Goal: Task Accomplishment & Management: Manage account settings

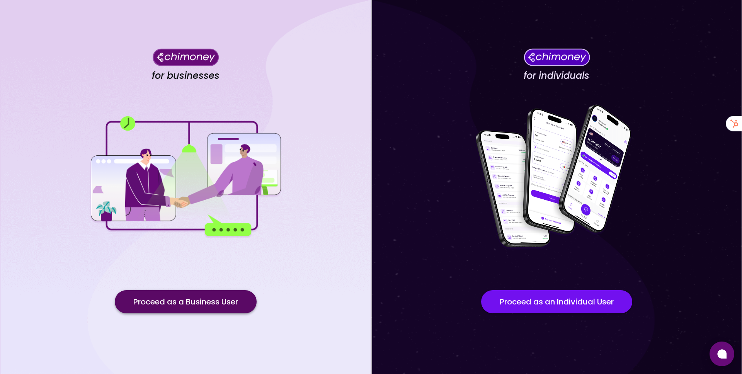
click at [198, 313] on button "Proceed as a Business User" at bounding box center [186, 301] width 142 height 23
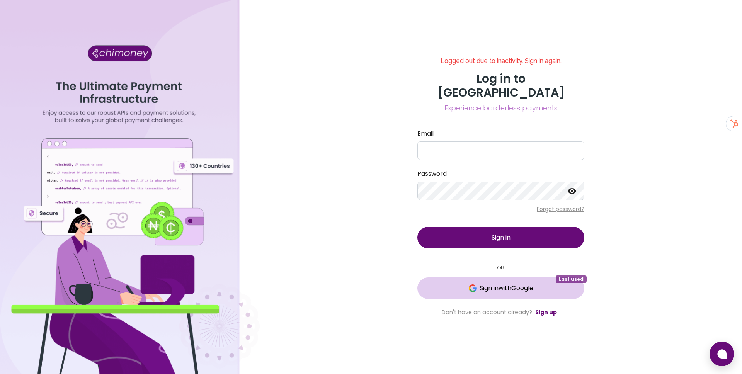
click at [479, 284] on span "Sign in with Google" at bounding box center [506, 288] width 54 height 9
click at [478, 284] on button "Loading... Last used" at bounding box center [500, 288] width 167 height 22
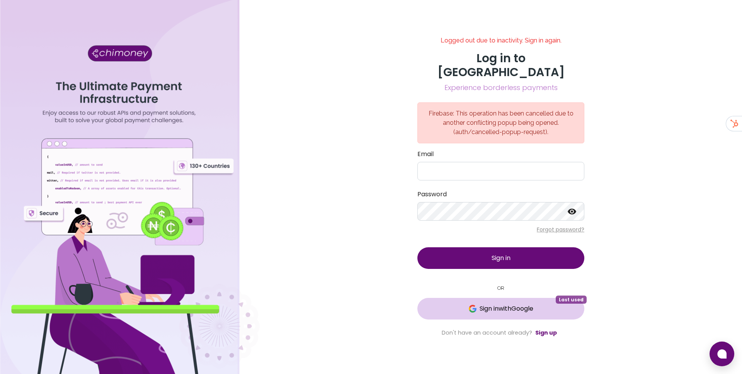
click at [491, 304] on span "Sign in with Google" at bounding box center [506, 308] width 54 height 9
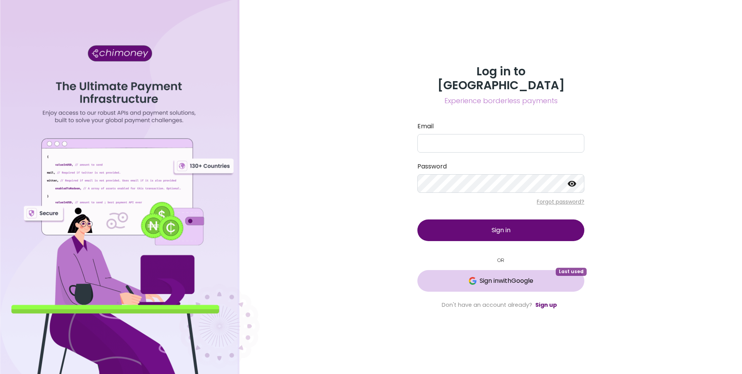
click at [470, 270] on button "Sign in with Google Last used" at bounding box center [500, 281] width 167 height 22
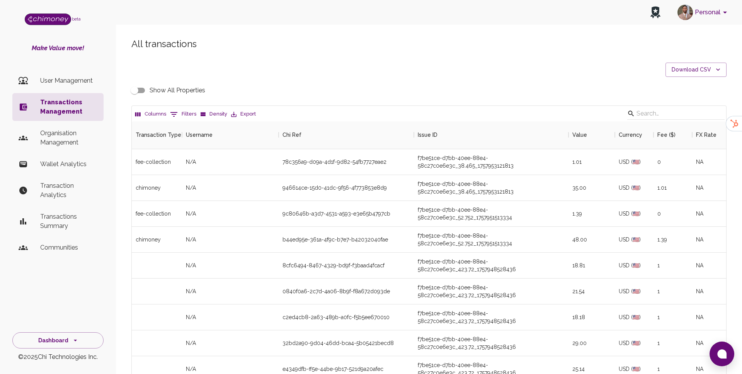
scroll to position [287, 594]
click at [182, 113] on button "0 Filters" at bounding box center [183, 114] width 30 height 12
click at [168, 170] on select "Transaction Type Username Chi Ref Issue ID Value Amount Currency Fee ($) FX Rat…" at bounding box center [177, 164] width 58 height 12
select select "email"
click at [148, 158] on select "Transaction Type Username Chi Ref Issue ID Value Amount Currency Fee ($) FX Rat…" at bounding box center [177, 164] width 58 height 12
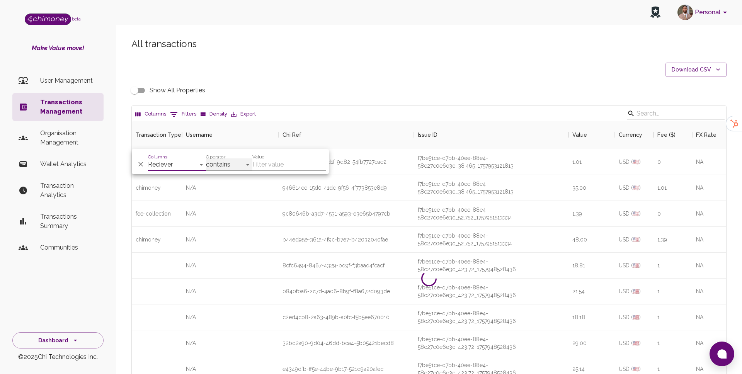
click at [226, 163] on select "contains equals starts with ends with is empty is not empty is any of" at bounding box center [229, 164] width 46 height 12
select select "equals"
click at [206, 158] on select "contains equals starts with ends with is empty is not empty is any of" at bounding box center [229, 164] width 46 height 12
click at [277, 160] on input "Value" at bounding box center [288, 164] width 73 height 12
paste input "https://x.com/PythonNigeria/status/1967533690688577919"
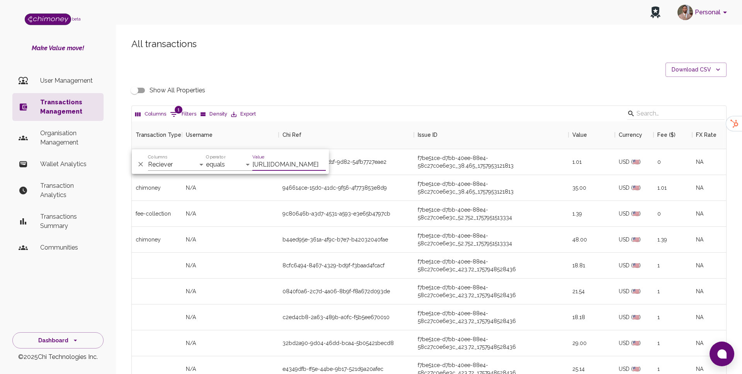
scroll to position [0, 0]
click at [292, 167] on input "https://x.com/PythonNigeria/status/1967533690688577919" at bounding box center [288, 164] width 73 height 12
paste input "ade11bayotijani@gmail.com"
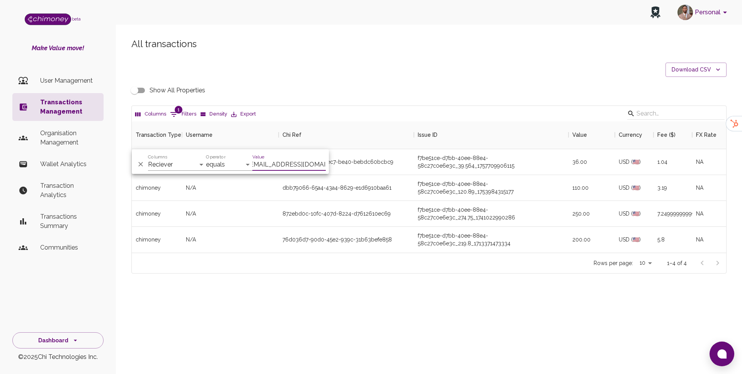
scroll to position [131, 594]
type input "ade11bayotijani@gmail.com"
click at [382, 167] on div "39402fb4-cb9e-4ec7-be40-bebdc60bcbc9" at bounding box center [346, 162] width 135 height 26
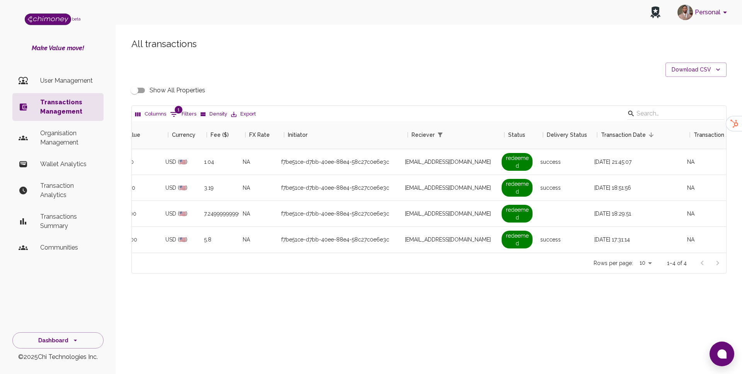
scroll to position [0, 507]
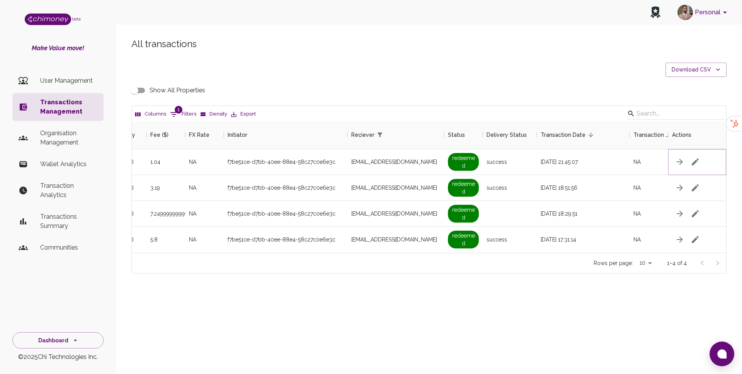
click at [696, 160] on icon "button" at bounding box center [695, 161] width 7 height 7
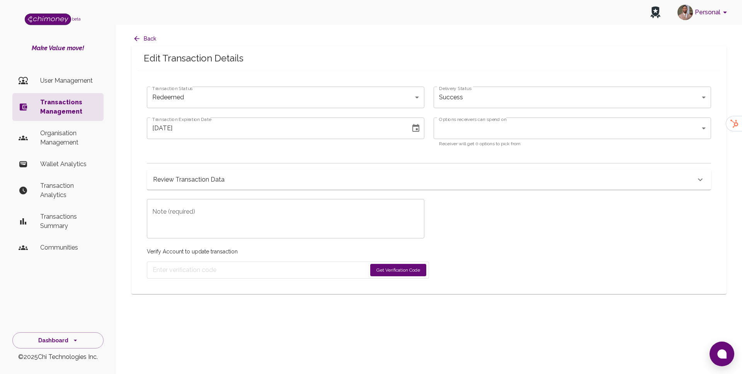
click at [286, 173] on div "Review Transaction Data" at bounding box center [429, 180] width 564 height 20
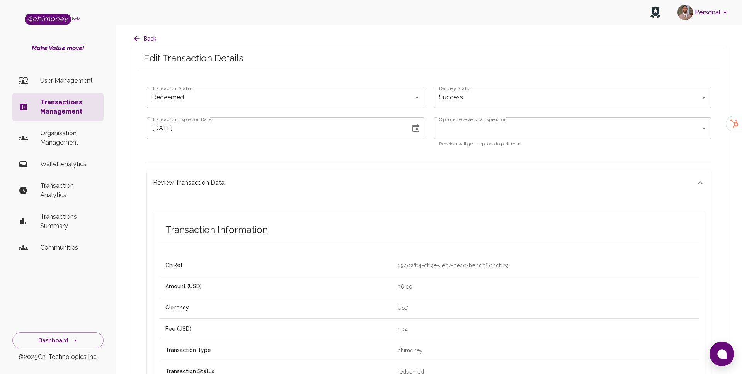
click at [269, 99] on body "Personal beta Make Value move! User Management Transactions Management Organisa…" at bounding box center [371, 359] width 742 height 719
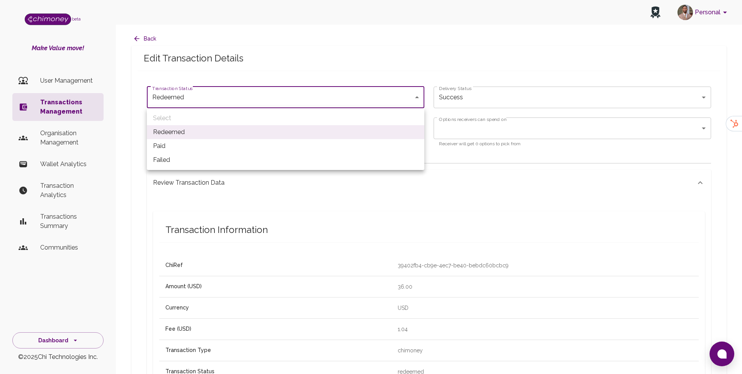
click at [218, 144] on li "Paid" at bounding box center [285, 146] width 277 height 14
type input "paid"
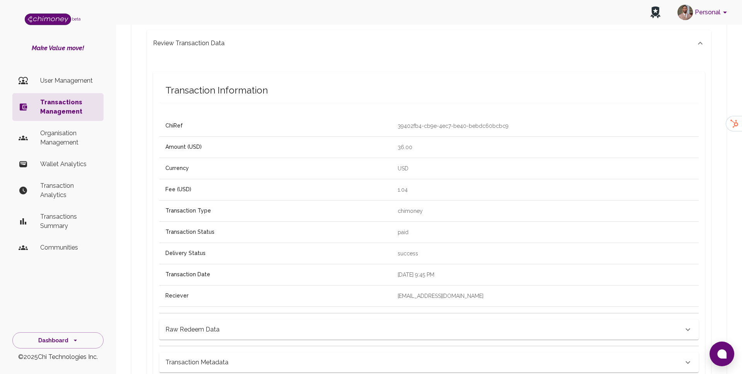
scroll to position [345, 0]
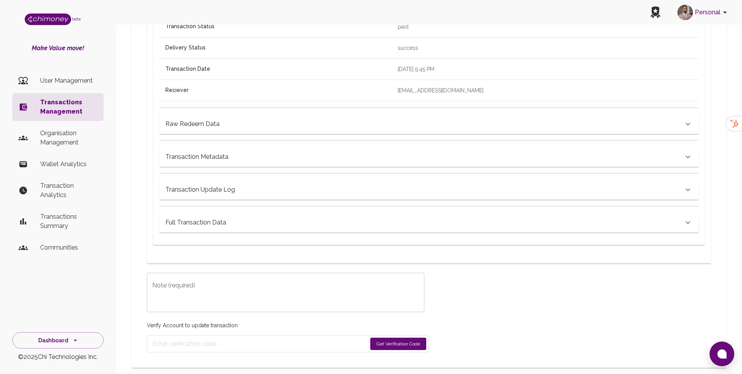
click at [344, 282] on textarea "Note (required)" at bounding box center [285, 292] width 267 height 27
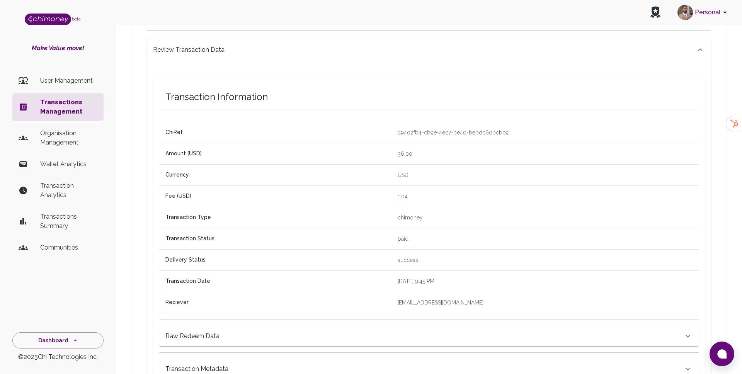
scroll to position [0, 0]
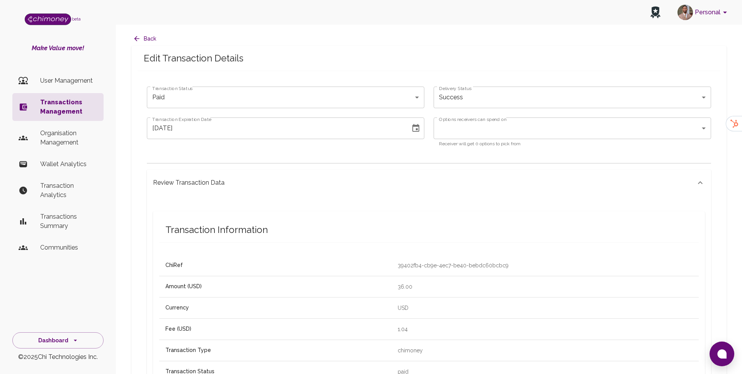
type textarea "Reactivating redeem link"
click at [532, 94] on body "Personal beta Make Value move! User Management Transactions Management Organisa…" at bounding box center [371, 359] width 742 height 719
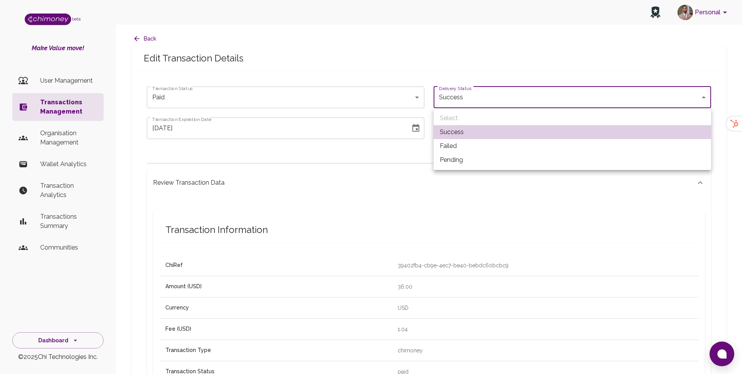
click at [291, 195] on div at bounding box center [371, 187] width 742 height 374
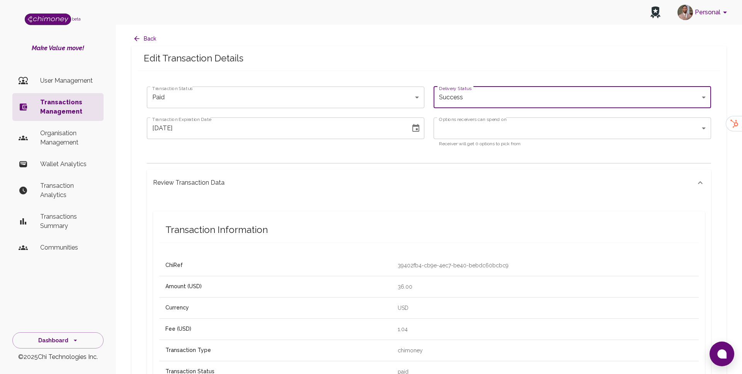
click at [440, 129] on body "Personal beta Make Value move! User Management Transactions Management Organisa…" at bounding box center [371, 359] width 742 height 719
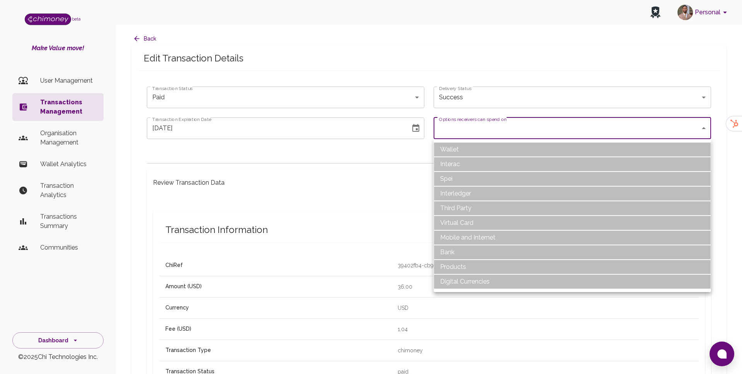
click at [457, 250] on li "Bank" at bounding box center [571, 252] width 277 height 15
type input "Bank"
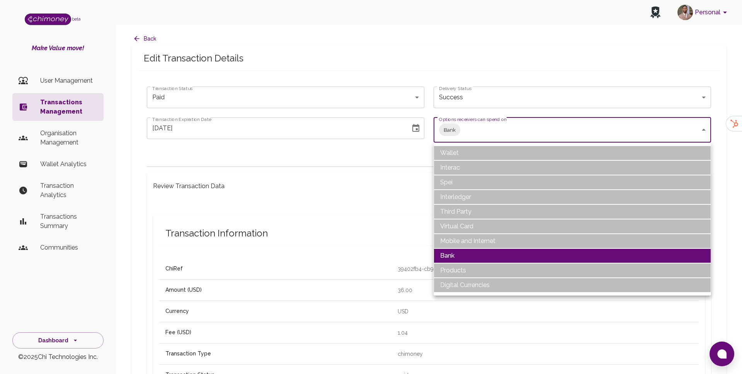
click at [414, 124] on div at bounding box center [371, 187] width 742 height 374
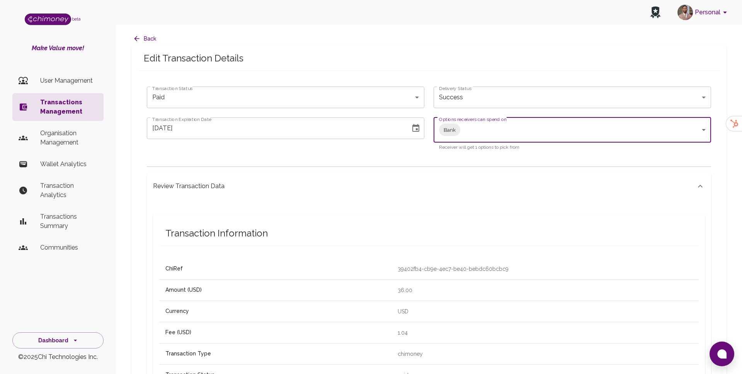
click at [413, 131] on icon "Choose date, selected date is Sep 15, 2025" at bounding box center [415, 128] width 7 height 8
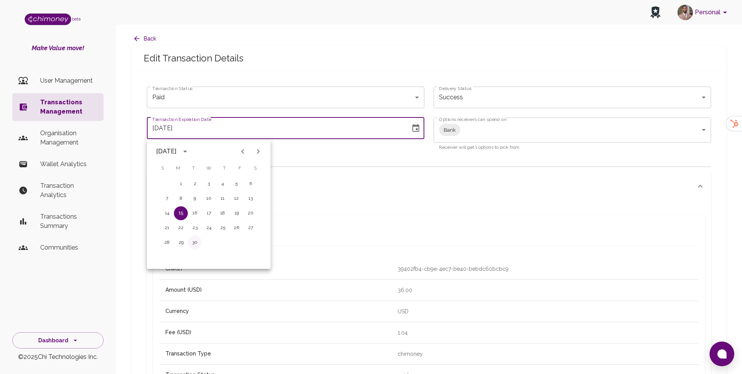
click at [194, 243] on button "30" at bounding box center [195, 243] width 14 height 14
type input "09/30/2025"
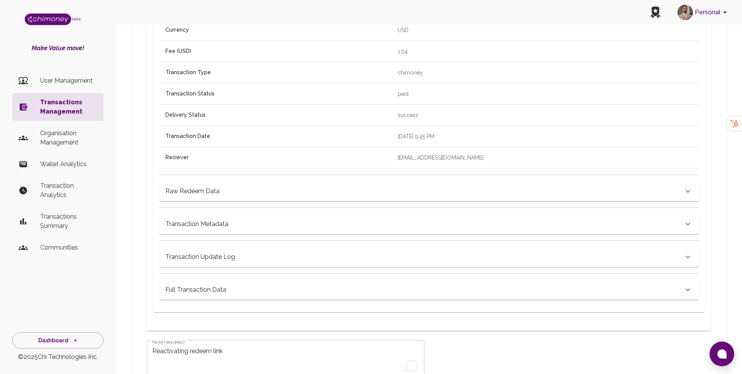
scroll to position [348, 0]
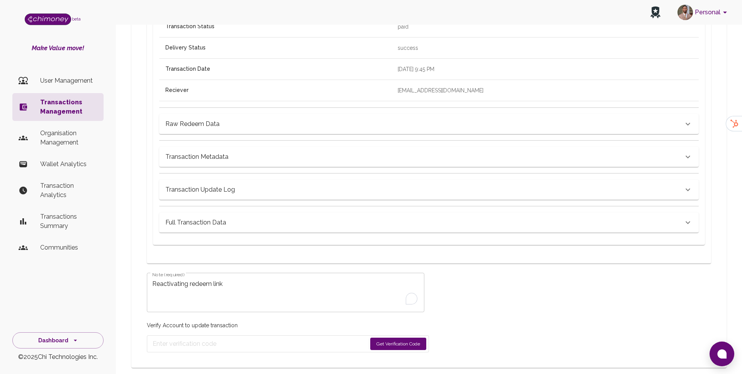
click at [405, 347] on button "Get Verification Code" at bounding box center [398, 344] width 56 height 12
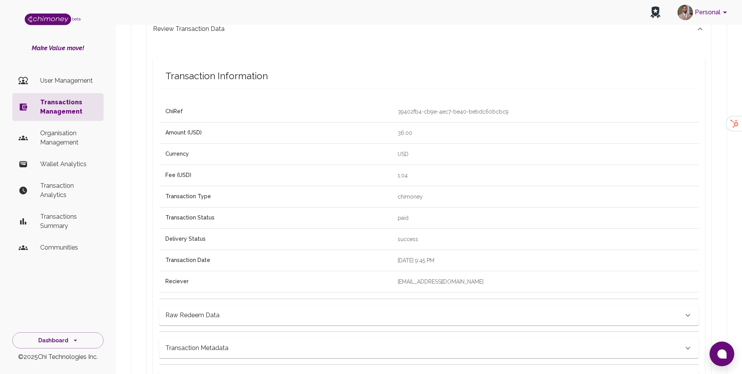
scroll to position [373, 0]
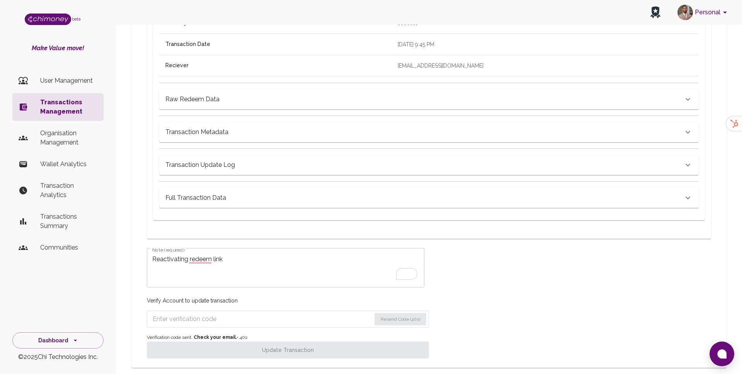
click at [229, 316] on input "Enter verification code" at bounding box center [262, 319] width 218 height 12
paste input "0891"
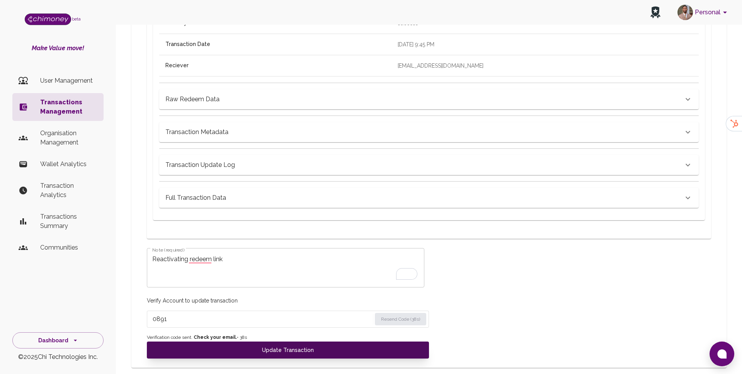
type input "0891"
click at [268, 354] on button "Update Transaction" at bounding box center [288, 350] width 282 height 17
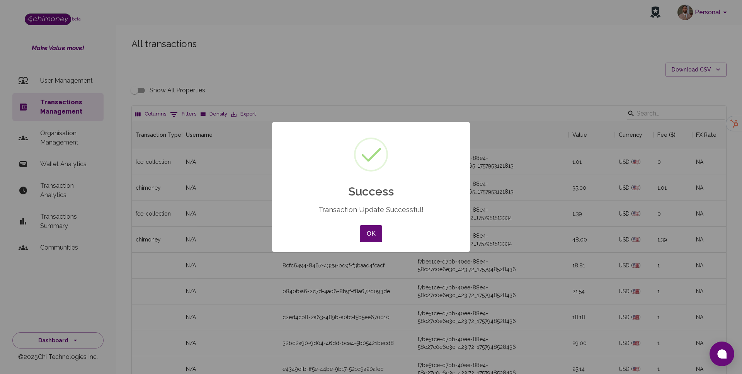
scroll to position [287, 594]
click at [373, 231] on button "OK" at bounding box center [371, 233] width 22 height 17
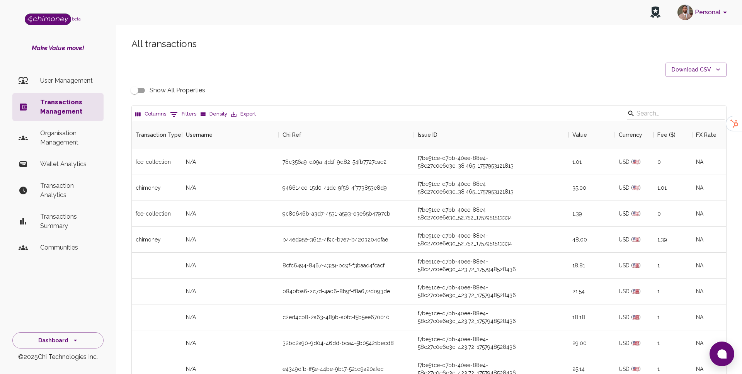
click at [178, 110] on button "0 Filters" at bounding box center [183, 114] width 30 height 12
click at [167, 165] on select "Transaction Type Username Chi Ref Issue ID Value Amount Currency Fee ($) FX Rat…" at bounding box center [177, 164] width 58 height 12
select select "email"
click at [148, 158] on select "Transaction Type Username Chi Ref Issue ID Value Amount Currency Fee ($) FX Rat…" at bounding box center [177, 164] width 58 height 12
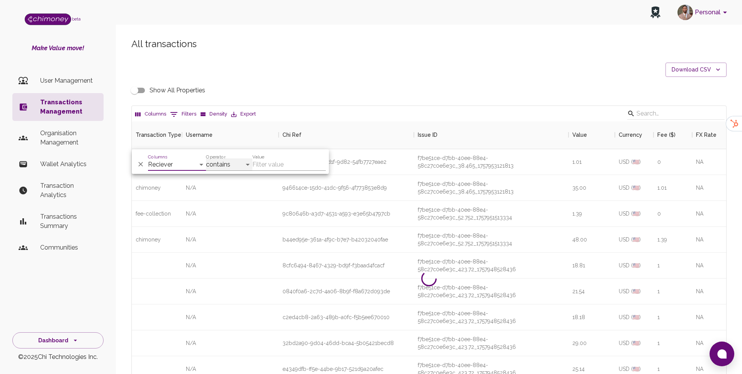
click at [235, 168] on select "contains equals starts with ends with is empty is not empty is any of" at bounding box center [229, 164] width 46 height 12
select select "equals"
click at [206, 158] on select "contains equals starts with ends with is empty is not empty is any of" at bounding box center [229, 164] width 46 height 12
click at [282, 165] on input "Value" at bounding box center [288, 164] width 73 height 12
paste input "0891"
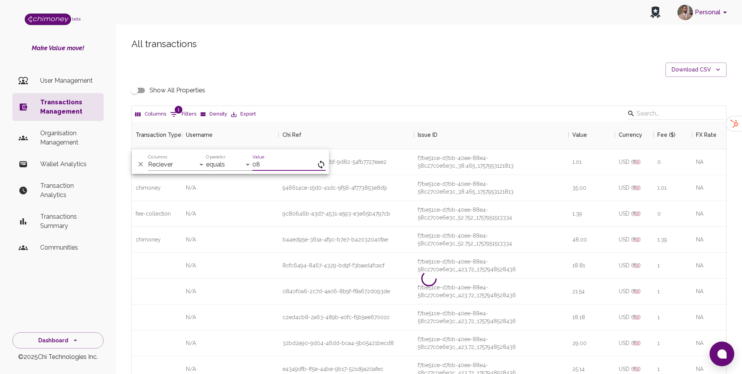
type input "0"
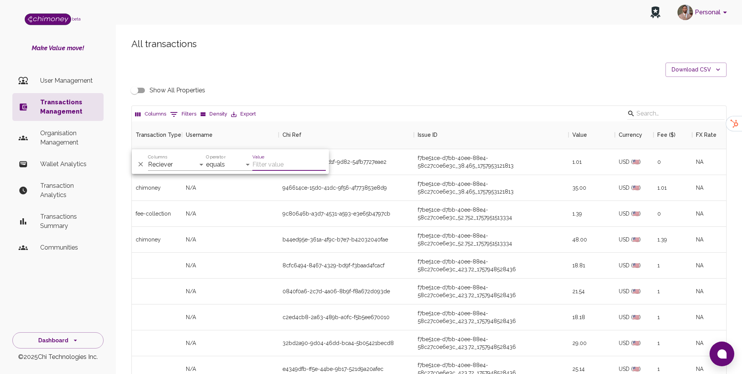
paste input "ade11bayotijani@gmail.com"
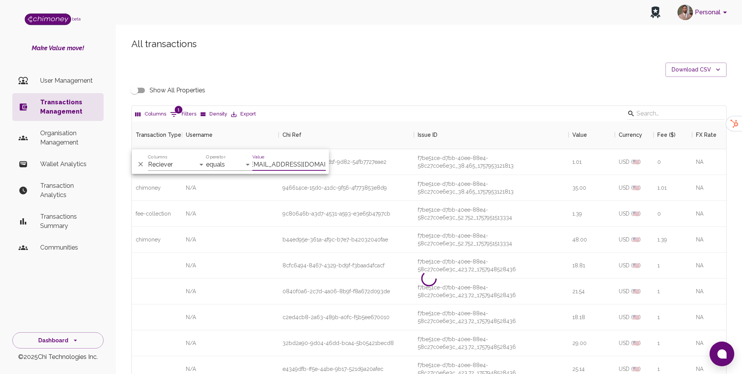
scroll to position [131, 594]
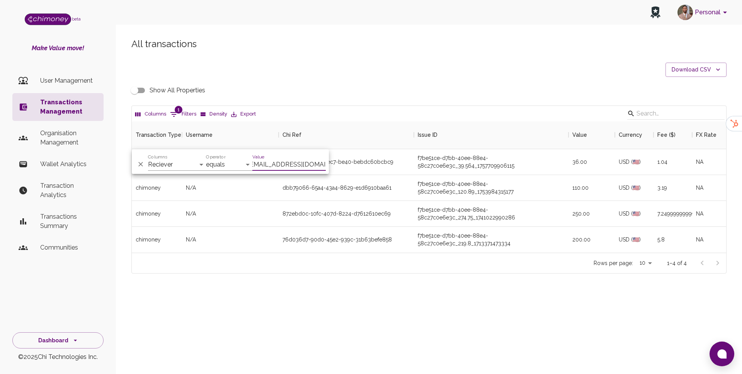
type input "ade11bayotijani@gmail.com"
click at [353, 303] on div "All transactions Download CSV Show All Properties Columns 1 Filters Density Exp…" at bounding box center [429, 168] width 626 height 299
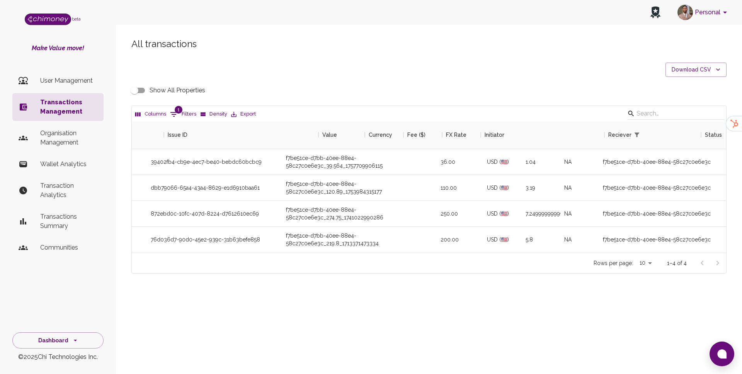
scroll to position [0, 0]
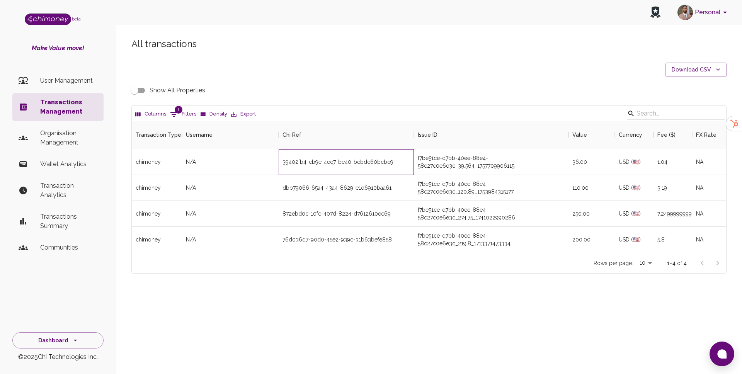
click at [305, 163] on div "39402fb4-cb9e-4ec7-be40-bebdc60bcbc9" at bounding box center [337, 162] width 111 height 8
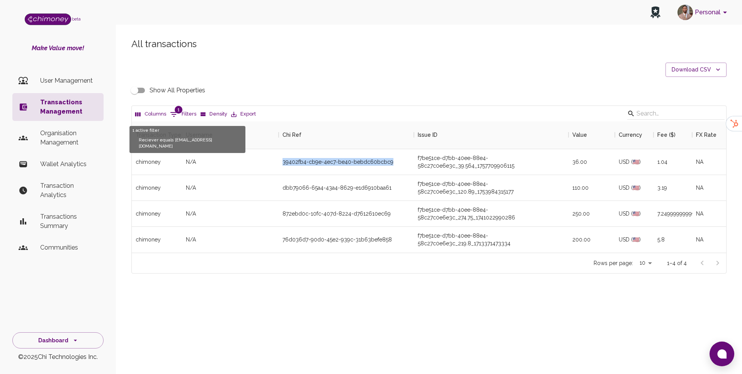
click at [181, 114] on button "1 Filters" at bounding box center [183, 114] width 30 height 12
select select "email"
select select "equals"
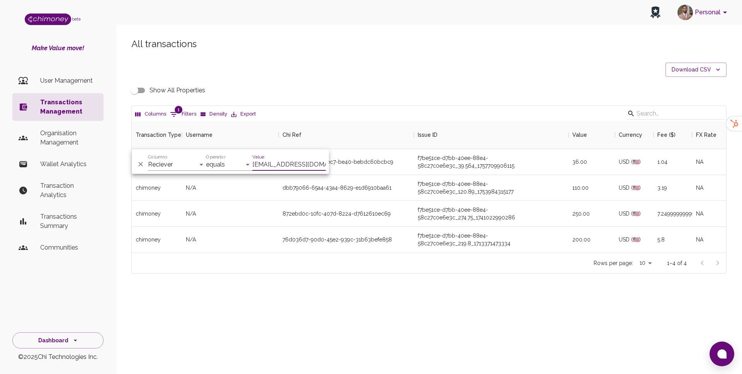
scroll to position [0, 5]
click at [287, 167] on input "ade11bayotijani@gmail.com" at bounding box center [288, 164] width 73 height 12
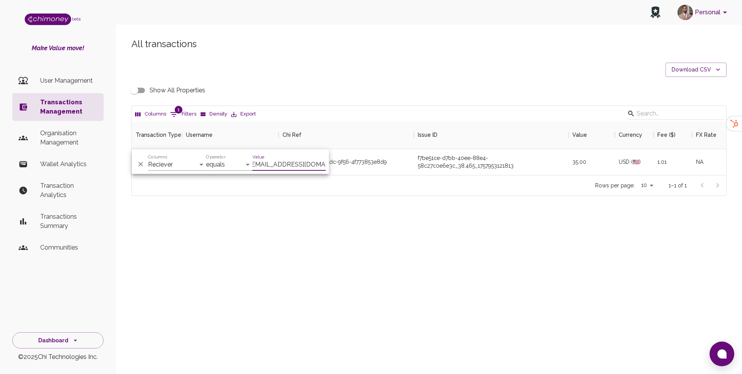
scroll to position [54, 594]
type input "brainmunene6@gmail.com"
click at [413, 175] on div "Rows per page: 10 10 1–1 of 1" at bounding box center [429, 185] width 594 height 20
click at [361, 165] on div "946614ce-15d0-41dc-9f56-4f773853e8d9" at bounding box center [346, 162] width 135 height 26
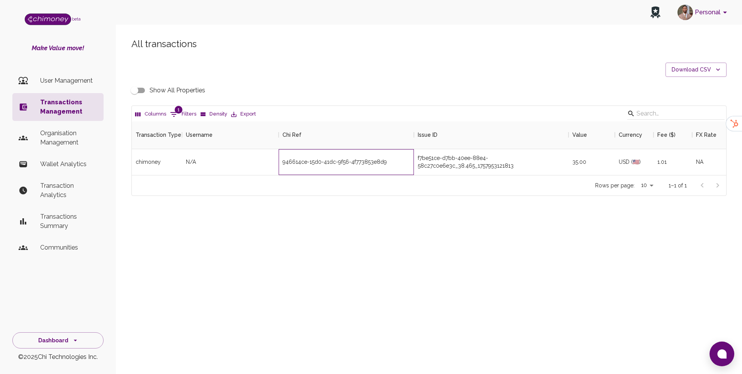
click at [361, 165] on div "946614ce-15d0-41dc-9f56-4f773853e8d9" at bounding box center [346, 162] width 135 height 26
copy div "946614ce-15d0-41dc-9f56-4f773853e8d9"
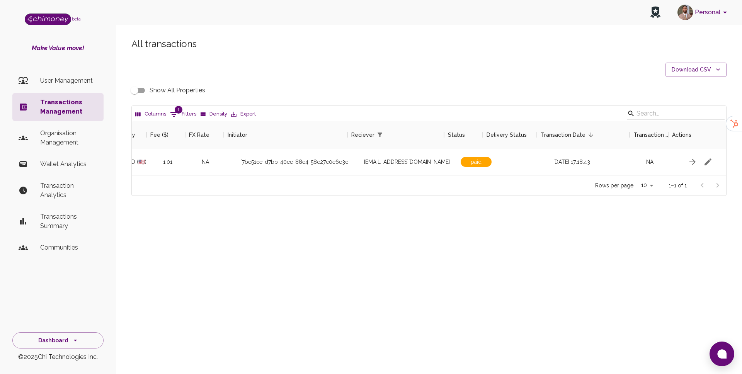
scroll to position [0, 507]
click at [695, 163] on icon "button" at bounding box center [694, 161] width 9 height 9
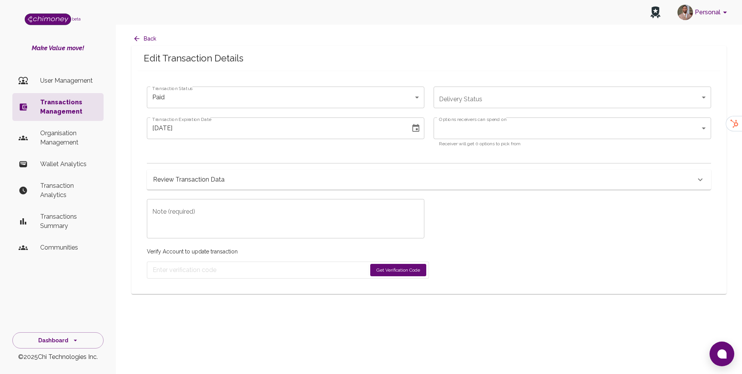
click at [471, 128] on body "Personal beta Make Value move! User Management Transactions Management Organisa…" at bounding box center [371, 187] width 742 height 374
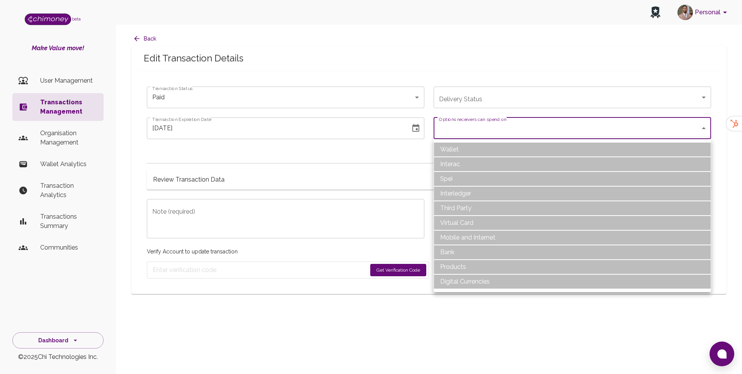
click at [455, 247] on li "Bank" at bounding box center [571, 252] width 277 height 15
type input "Bank"
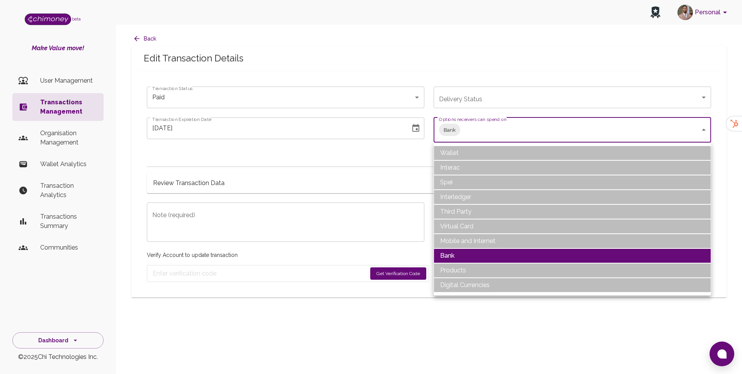
click at [325, 165] on div at bounding box center [371, 187] width 742 height 374
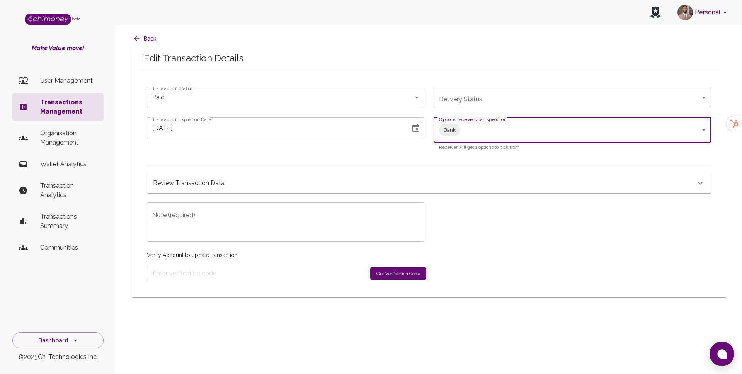
click at [236, 229] on textarea "Note (required)" at bounding box center [285, 222] width 267 height 27
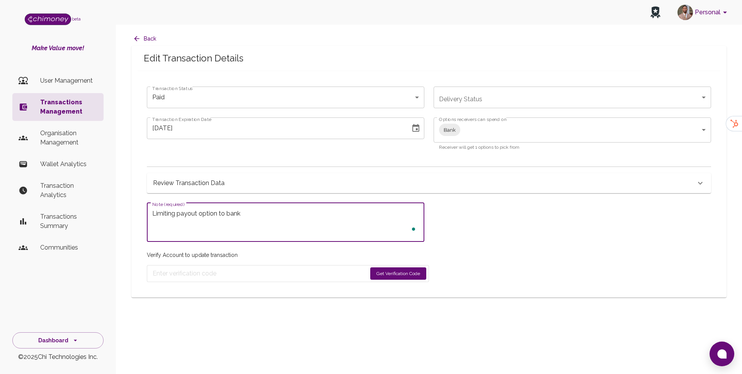
type textarea "Limiting payout option to bank"
click at [391, 263] on div "Verify Account to update transaction Get Verification Code" at bounding box center [288, 262] width 282 height 40
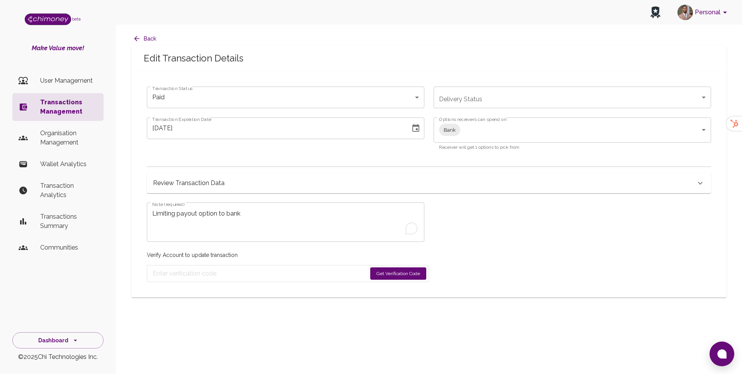
click at [391, 273] on button "Get Verification Code" at bounding box center [398, 273] width 56 height 12
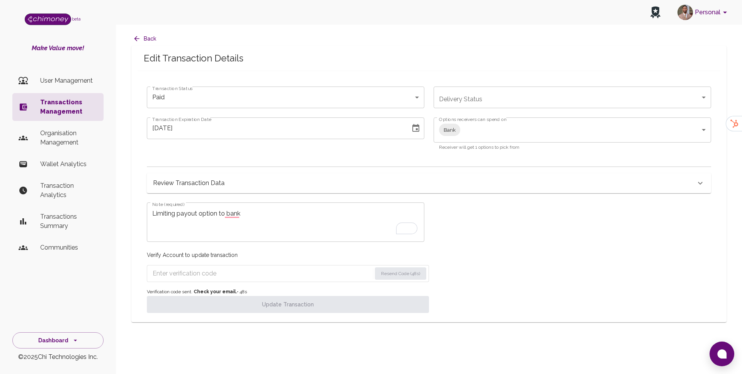
click at [275, 278] on input "Enter verification code" at bounding box center [262, 273] width 219 height 12
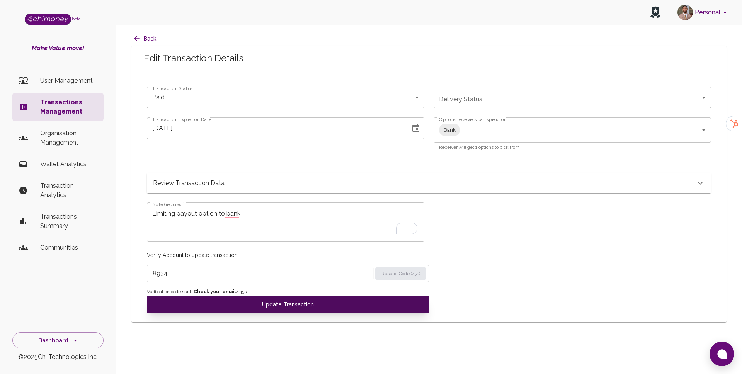
type input "8934"
click at [285, 306] on button "Update Transaction" at bounding box center [288, 304] width 282 height 17
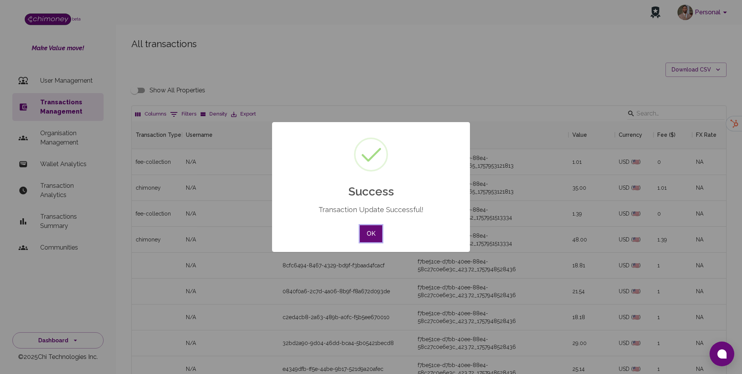
scroll to position [287, 594]
click at [371, 233] on button "OK" at bounding box center [371, 233] width 22 height 17
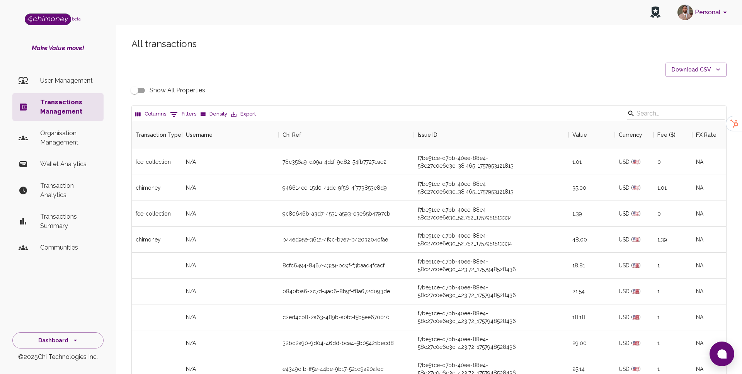
click at [190, 114] on button "0 Filters" at bounding box center [183, 114] width 30 height 12
click at [179, 168] on select "Transaction Type Username Chi Ref Issue ID Value Amount Currency Fee ($) FX Rat…" at bounding box center [177, 164] width 58 height 12
select select "email"
click at [148, 158] on select "Transaction Type Username Chi Ref Issue ID Value Amount Currency Fee ($) FX Rat…" at bounding box center [177, 164] width 58 height 12
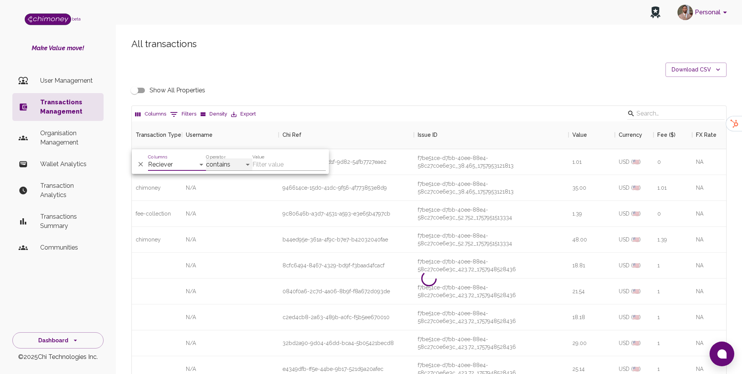
click at [233, 163] on select "contains equals starts with ends with is empty is not empty is any of" at bounding box center [229, 164] width 46 height 12
select select "equals"
click at [206, 158] on select "contains equals starts with ends with is empty is not empty is any of" at bounding box center [229, 164] width 46 height 12
click at [278, 166] on input "Value" at bounding box center [288, 164] width 73 height 12
paste input "brainmunene6@gmail.com"
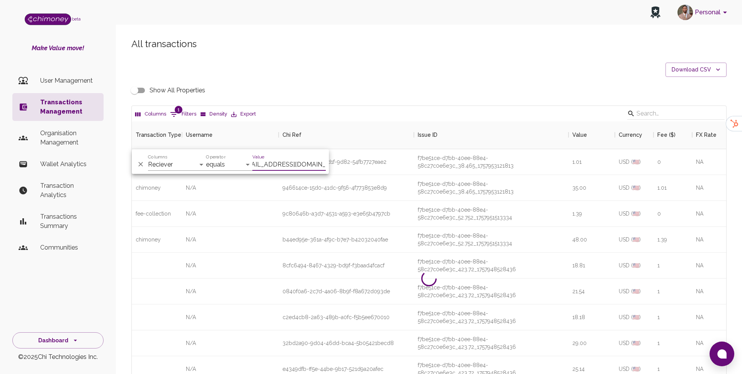
scroll to position [0, 3]
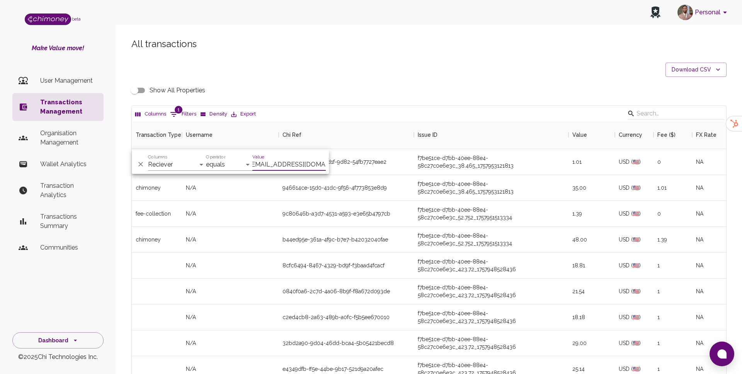
type input "brainmunene6@gmail.com"
click at [394, 92] on div "Show All Properties" at bounding box center [428, 90] width 595 height 15
click at [176, 107] on span "1" at bounding box center [179, 110] width 8 height 8
select select "email"
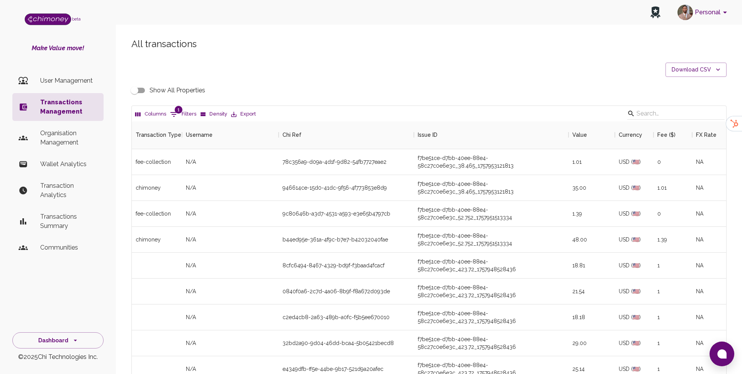
select select "equals"
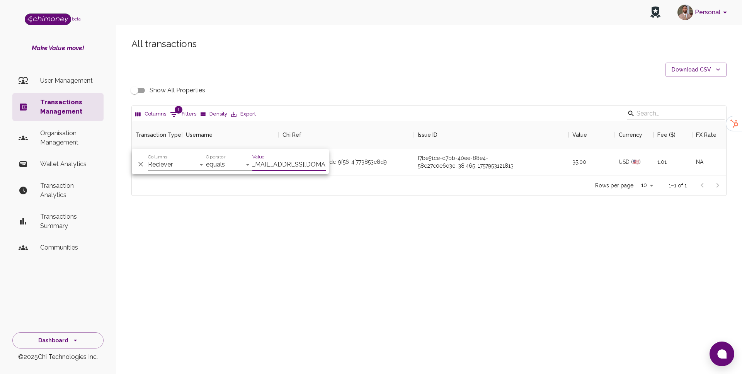
scroll to position [54, 594]
click at [331, 208] on div "All transactions Download CSV Show All Properties Columns 1 Filters Density Exp…" at bounding box center [429, 129] width 626 height 221
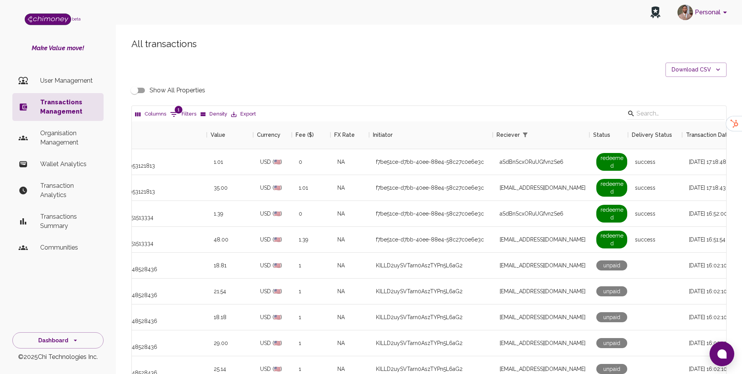
scroll to position [0, 362]
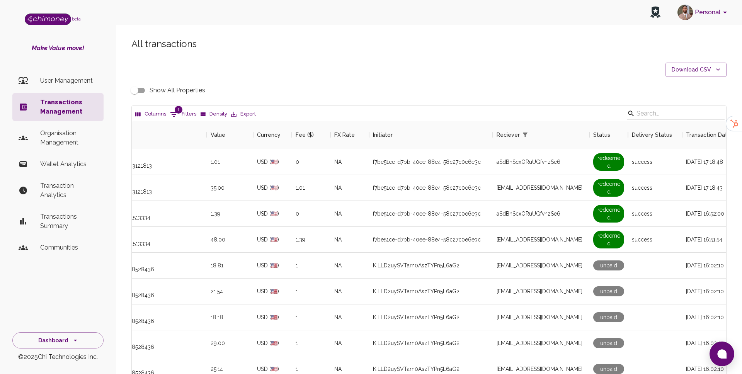
click at [182, 109] on button "1 Filters" at bounding box center [183, 114] width 30 height 12
select select "email"
select select "equals"
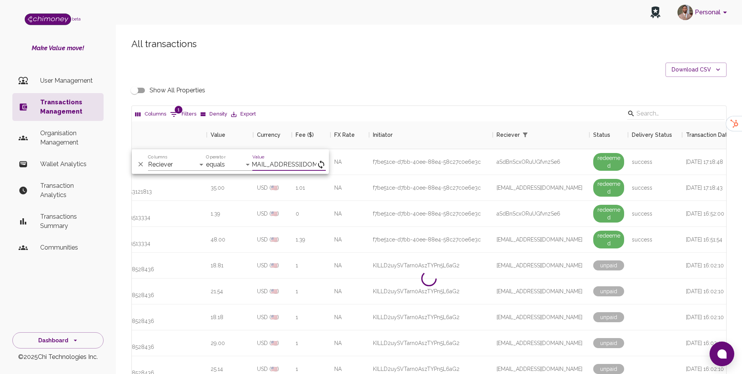
type input "brainmunene6@gmail.c"
type input "brainmunene6@gmail.com"
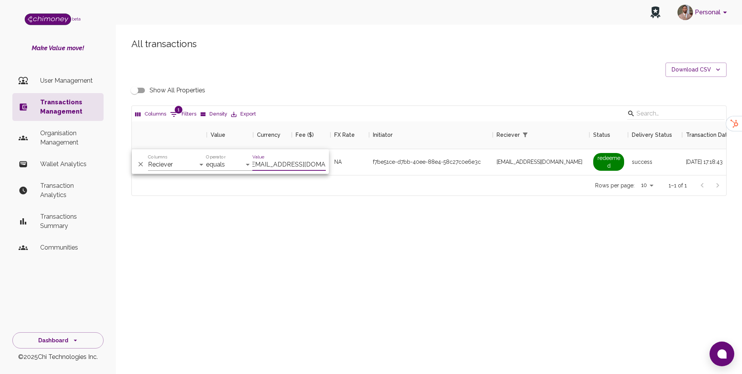
scroll to position [54, 594]
click at [513, 156] on div "brainmunene6@gmail.com" at bounding box center [541, 162] width 97 height 26
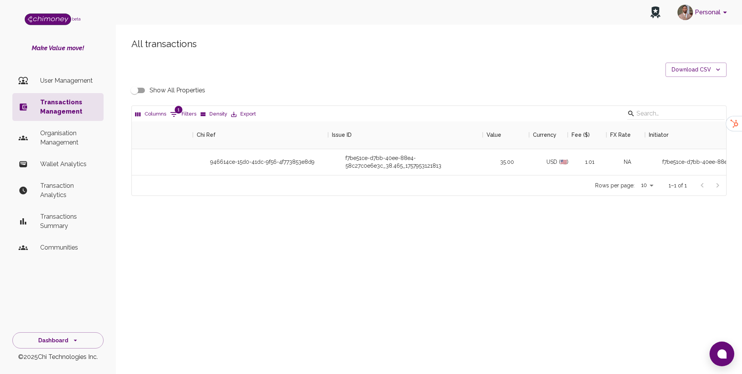
scroll to position [0, 0]
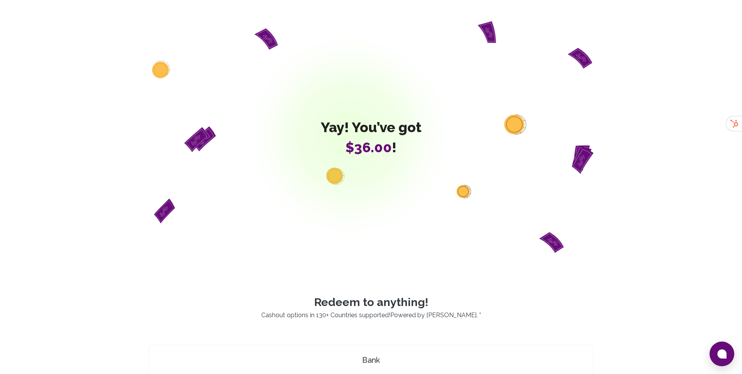
click at [204, 54] on div "Yay! You’ve got $36.00 !" at bounding box center [370, 136] width 445 height 243
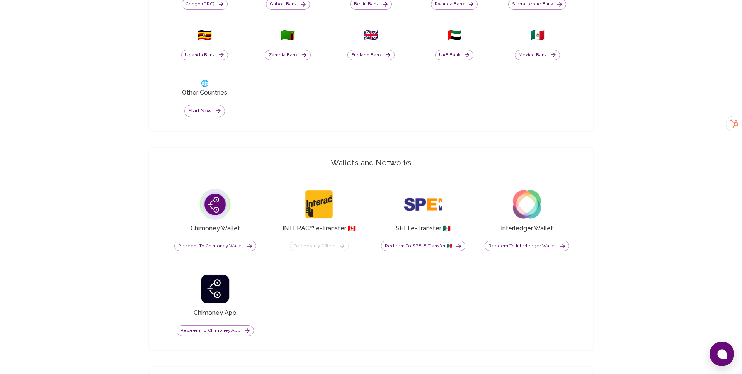
scroll to position [644, 0]
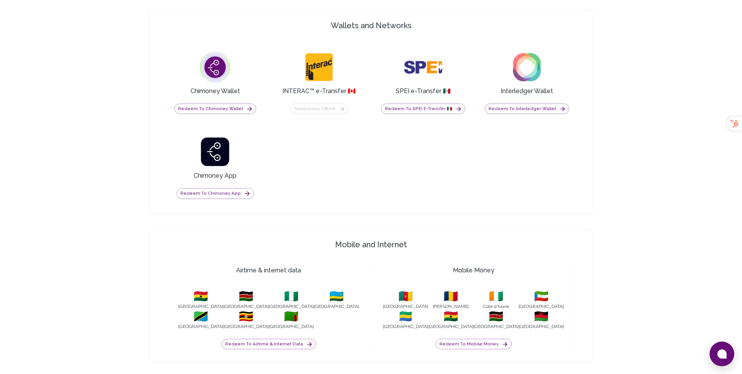
click at [314, 109] on div "Temporarily offline" at bounding box center [319, 109] width 59 height 11
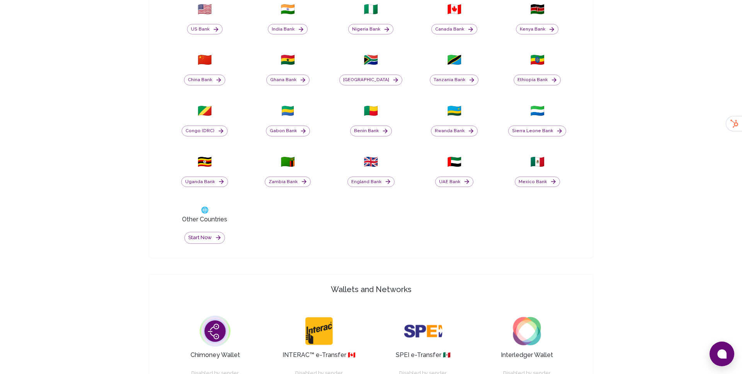
scroll to position [376, 0]
